Goal: Transaction & Acquisition: Download file/media

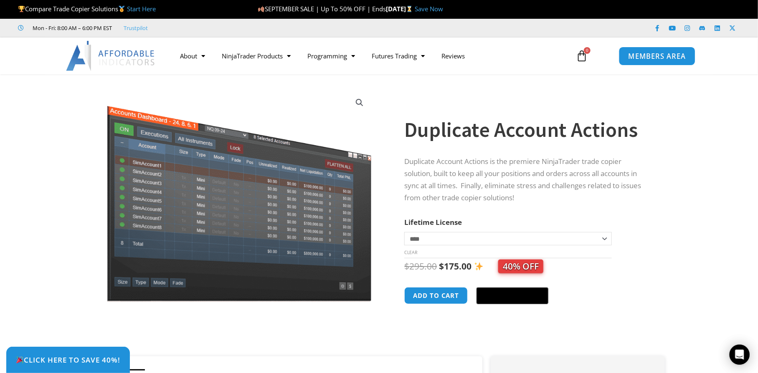
click at [643, 53] on span "MEMBERS AREA" at bounding box center [657, 56] width 57 height 7
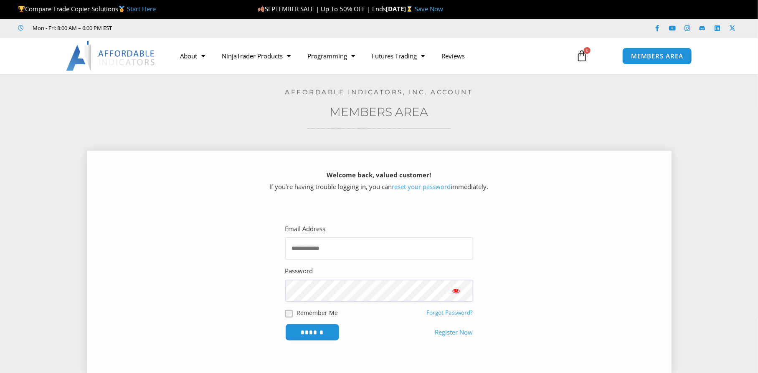
click at [375, 238] on input "Email Address" at bounding box center [379, 249] width 188 height 22
type input "**********"
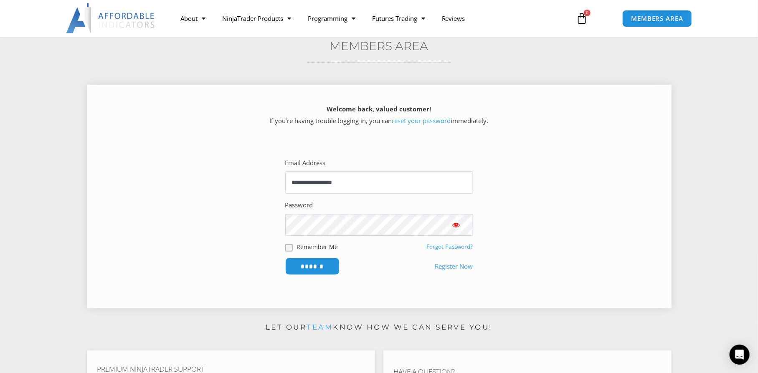
scroll to position [84, 0]
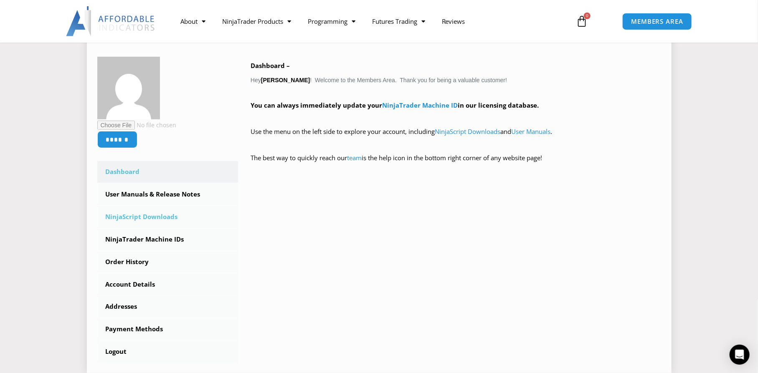
click at [172, 206] on link "NinjaScript Downloads" at bounding box center [167, 217] width 141 height 22
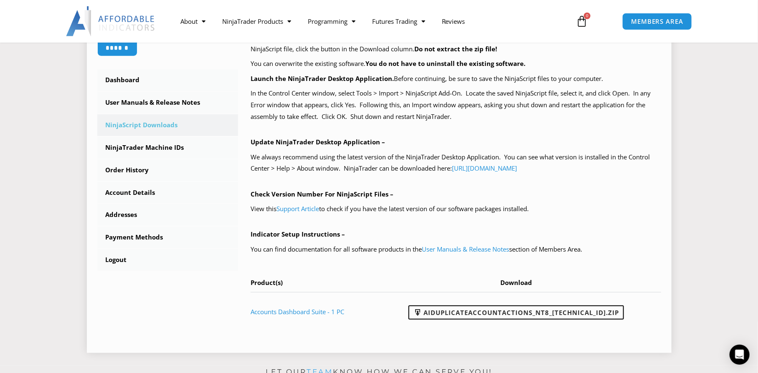
scroll to position [251, 0]
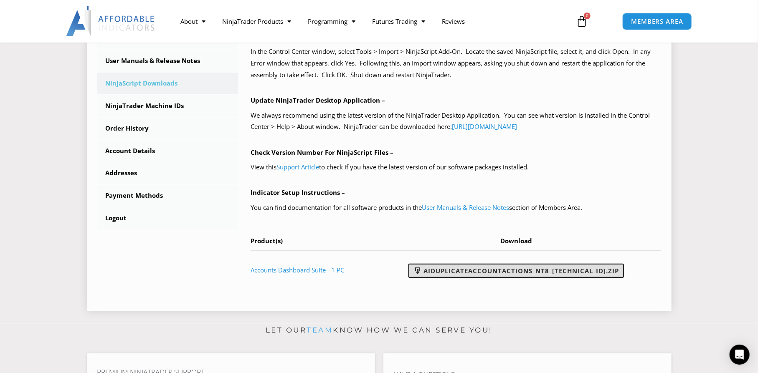
click at [507, 272] on link "AIDuplicateAccountActions_NT8_25.9.24.1.zip" at bounding box center [516, 271] width 216 height 14
